Goal: Task Accomplishment & Management: Use online tool/utility

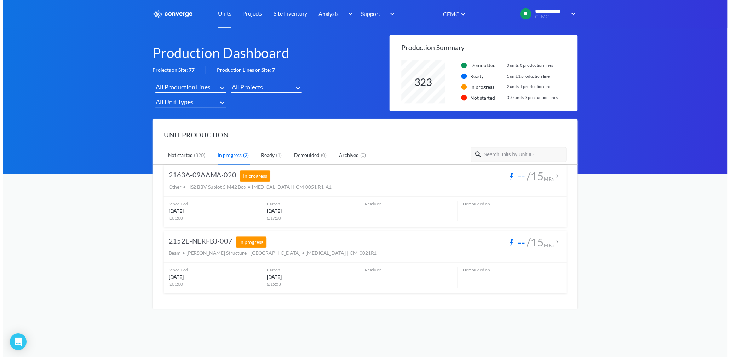
scroll to position [44, 179]
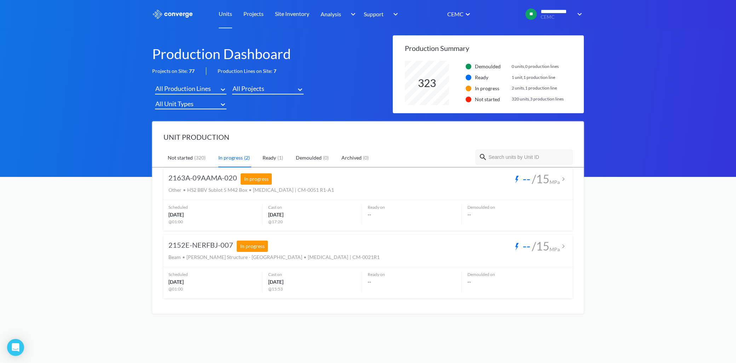
click at [561, 245] on img at bounding box center [562, 246] width 7 height 7
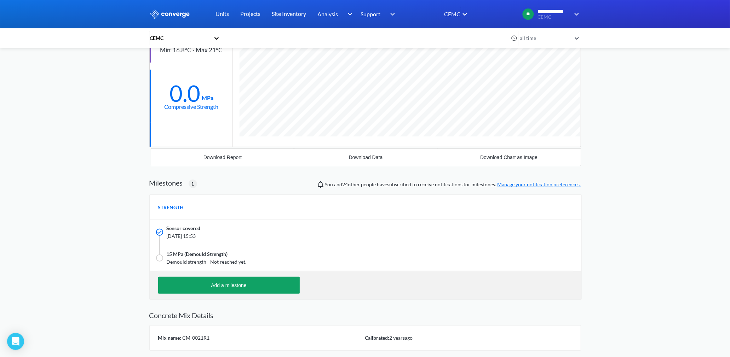
scroll to position [118, 0]
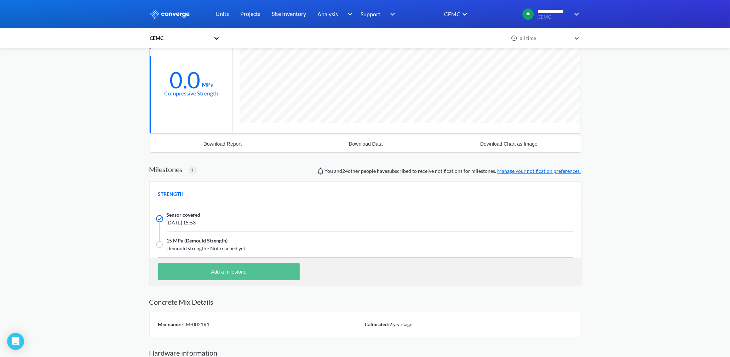
click at [228, 272] on button "Add a milestone" at bounding box center [228, 271] width 141 height 17
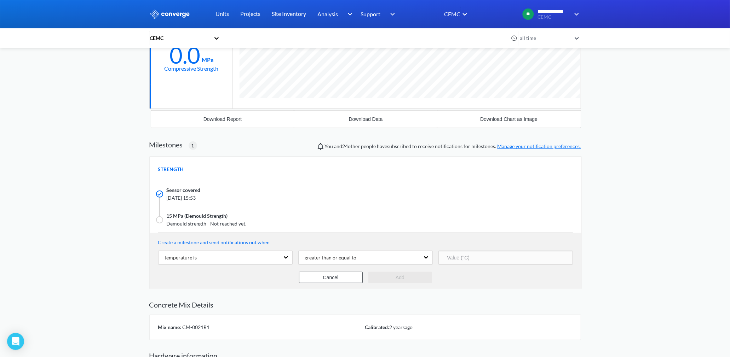
scroll to position [157, 0]
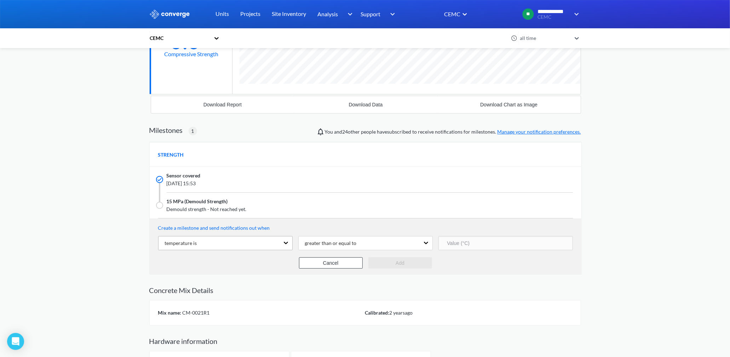
click at [274, 243] on div "temperature is" at bounding box center [218, 243] width 121 height 13
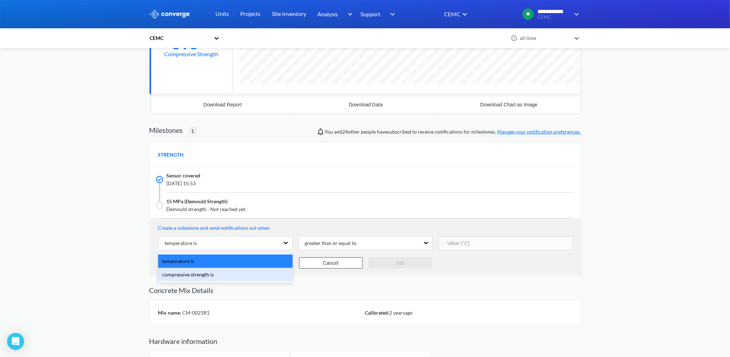
click at [210, 275] on div "compressive strength is" at bounding box center [225, 274] width 134 height 13
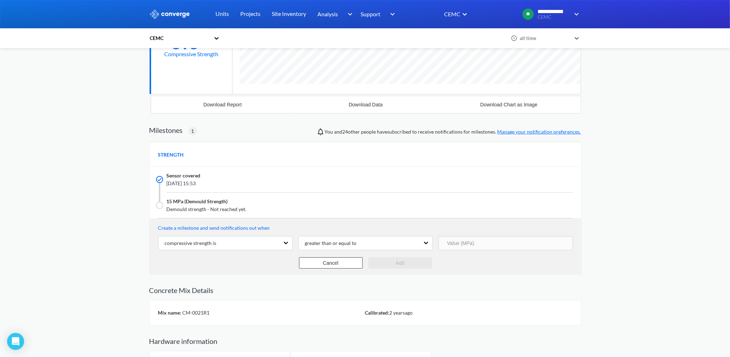
click at [471, 244] on input "number" at bounding box center [505, 243] width 134 height 14
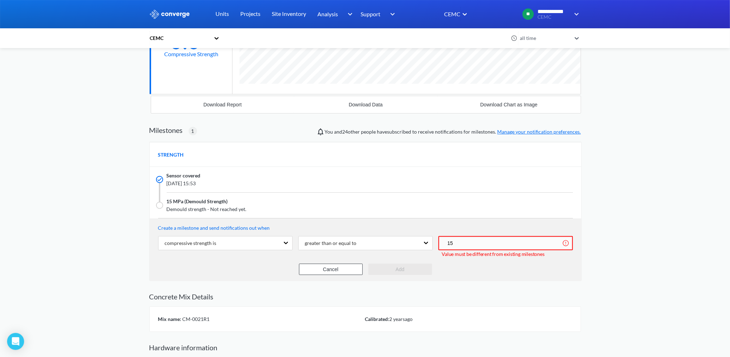
type input "15"
drag, startPoint x: 602, startPoint y: 306, endPoint x: 595, endPoint y: 301, distance: 7.9
click at [598, 303] on div "**********" at bounding box center [365, 167] width 730 height 648
click at [349, 271] on button "Cancel" at bounding box center [331, 269] width 64 height 11
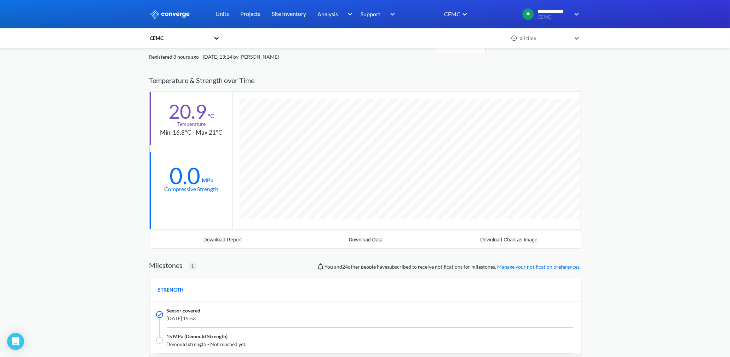
scroll to position [0, 0]
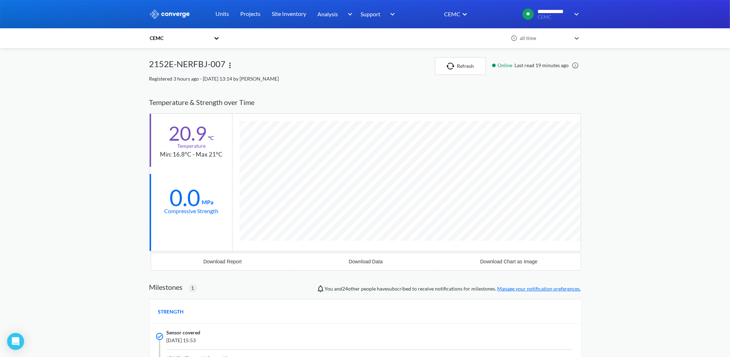
click at [340, 76] on div "Registered 3 hours ago - [DATE] 13:14 by [PERSON_NAME]" at bounding box center [364, 79] width 431 height 8
